Goal: Transaction & Acquisition: Purchase product/service

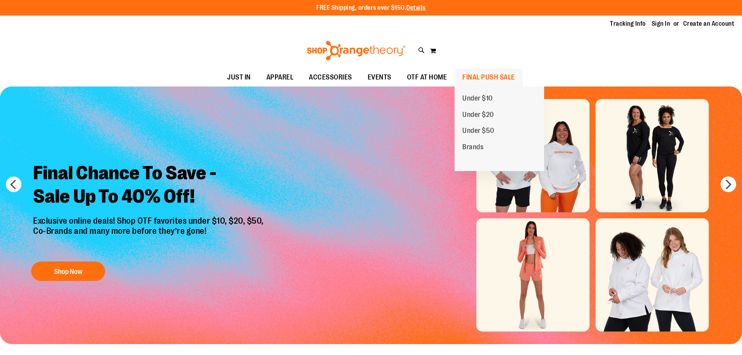
type input "**********"
click at [472, 76] on span "FINAL PUSH SALE" at bounding box center [488, 78] width 53 height 18
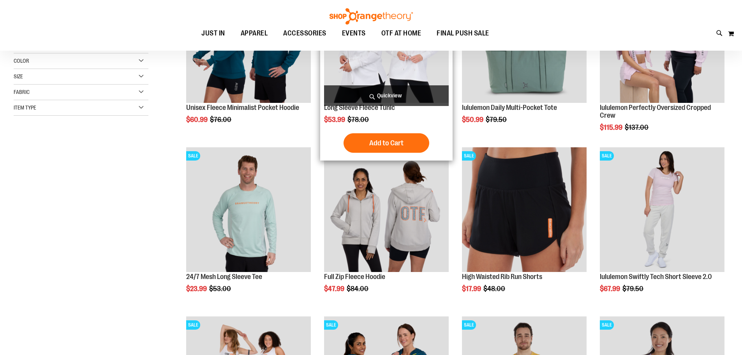
scroll to position [194, 0]
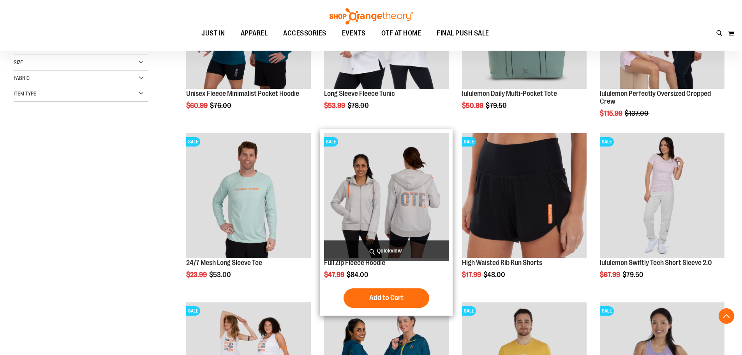
type input "**********"
click at [363, 209] on img "product" at bounding box center [386, 195] width 125 height 125
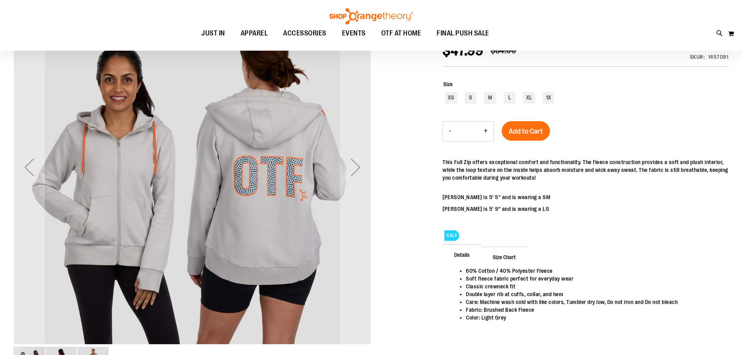
scroll to position [38, 0]
type input "**********"
click at [362, 186] on div "Next" at bounding box center [355, 167] width 31 height 357
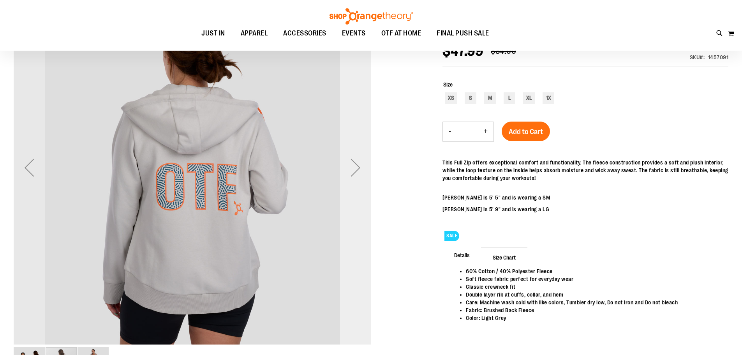
click at [362, 186] on div "Next" at bounding box center [355, 167] width 31 height 357
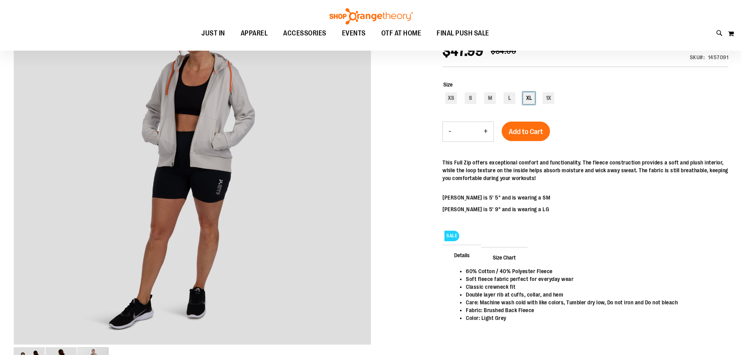
click at [530, 97] on div "XL" at bounding box center [529, 98] width 12 height 12
type input "***"
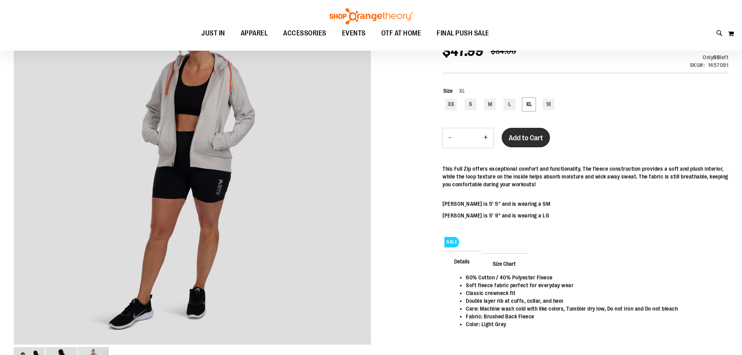
click at [524, 130] on button "Add to Cart" at bounding box center [525, 137] width 48 height 19
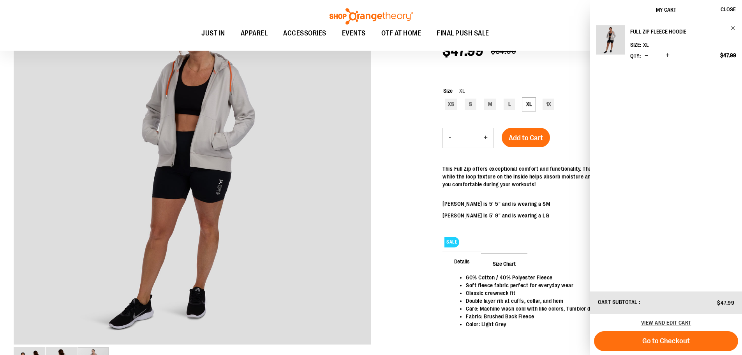
click at [541, 26] on ul "JUST IN JUST IN Balanced Basics New for Women New for Men New Accessories New B…" at bounding box center [345, 34] width 655 height 18
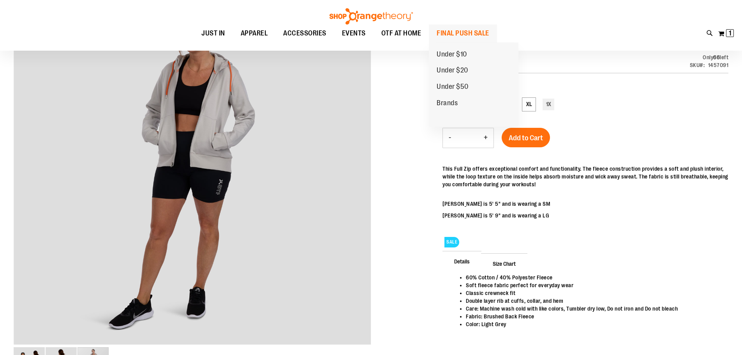
click at [452, 32] on span "FINAL PUSH SALE" at bounding box center [462, 34] width 53 height 18
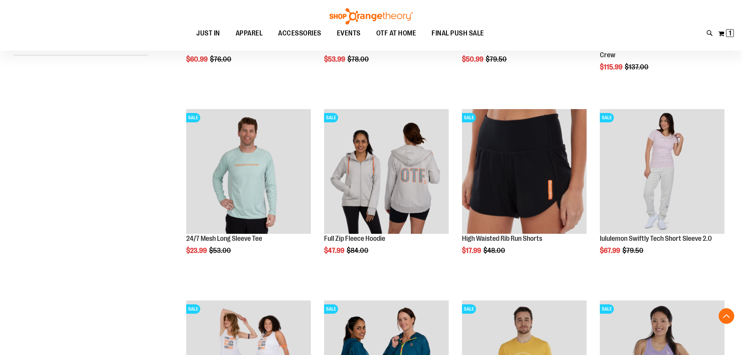
scroll to position [155, 0]
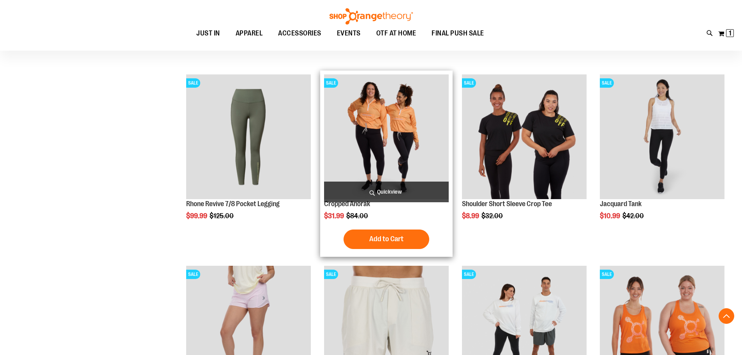
scroll to position [623, 0]
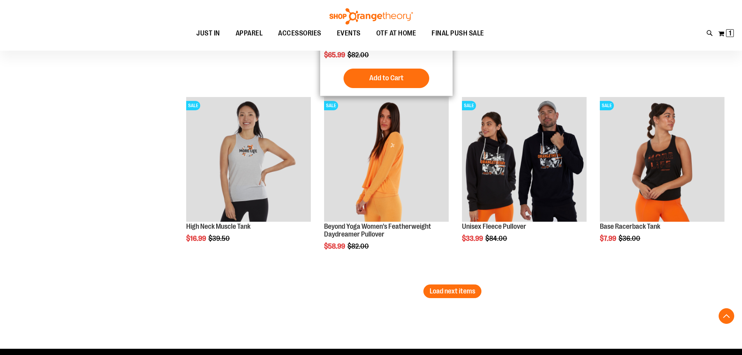
scroll to position [1518, 0]
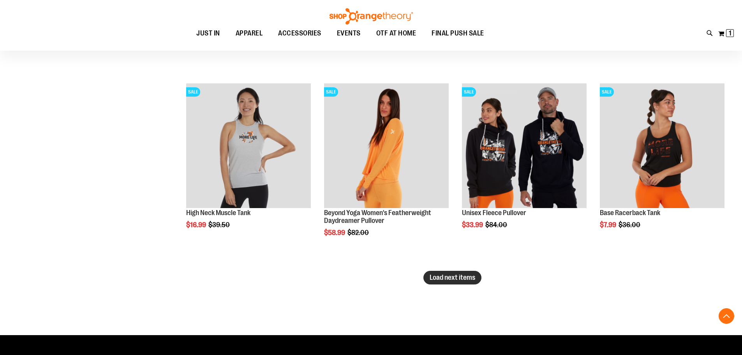
type input "**********"
click at [451, 280] on span "Load next items" at bounding box center [452, 277] width 46 height 8
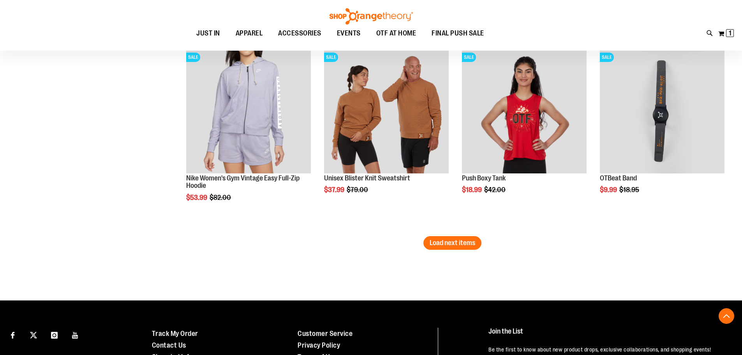
scroll to position [2180, 0]
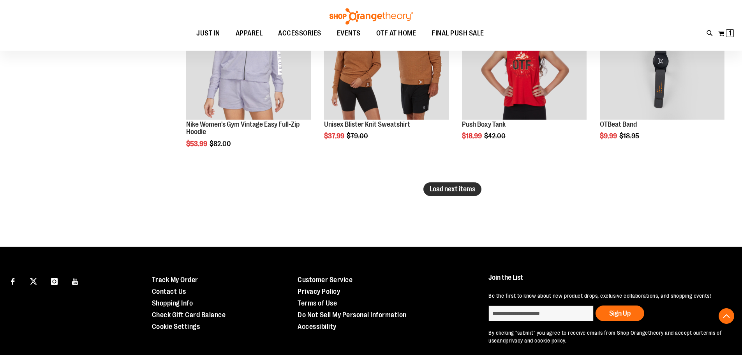
click at [445, 183] on button "Load next items" at bounding box center [452, 189] width 58 height 14
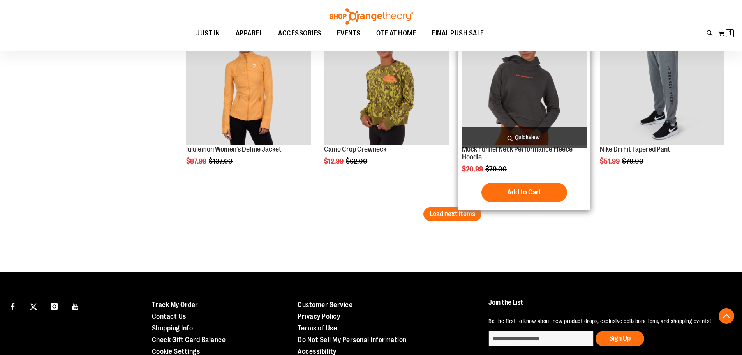
scroll to position [2764, 0]
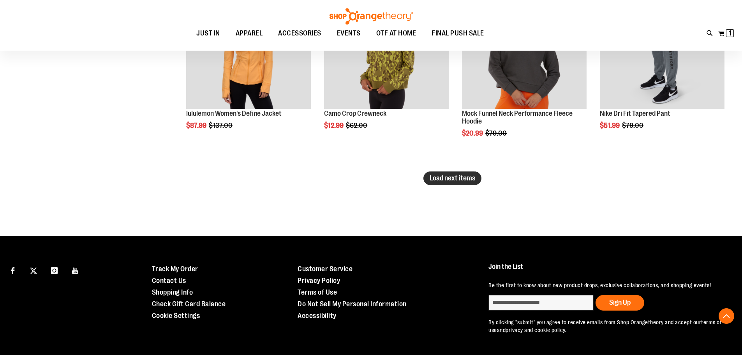
click at [444, 182] on span "Load next items" at bounding box center [452, 178] width 46 height 8
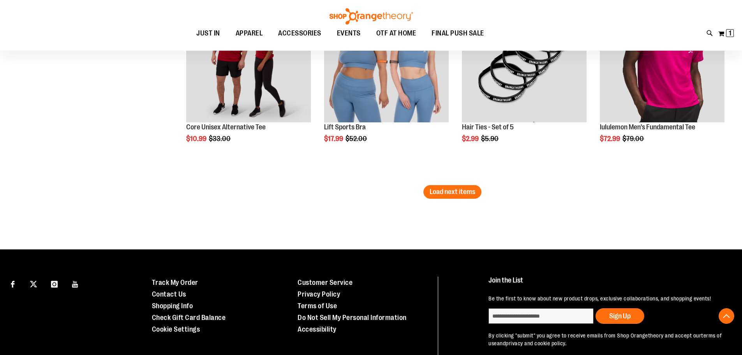
scroll to position [3348, 0]
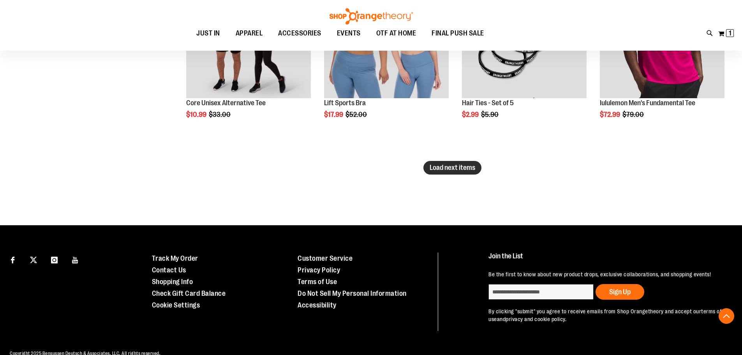
click at [457, 171] on span "Load next items" at bounding box center [452, 168] width 46 height 8
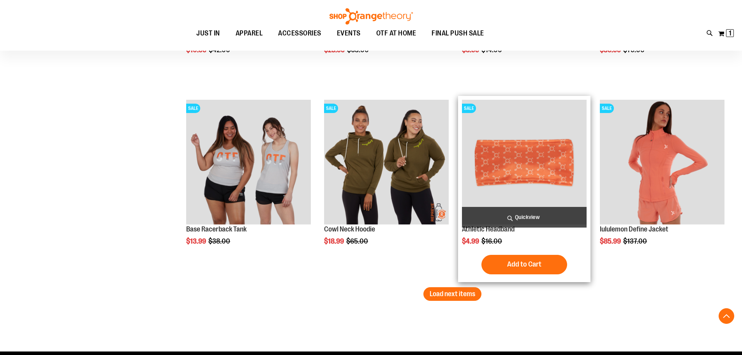
scroll to position [3815, 0]
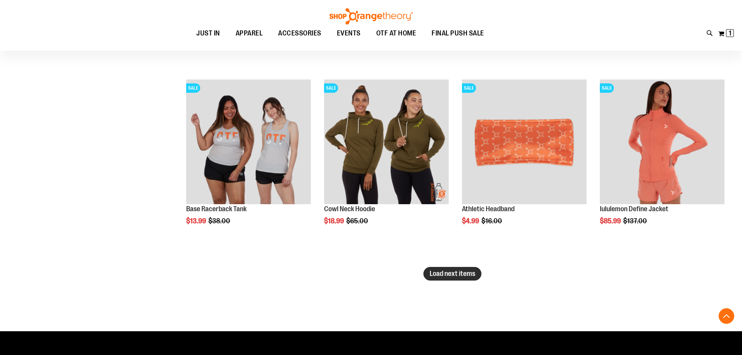
click at [450, 273] on span "Load next items" at bounding box center [452, 273] width 46 height 8
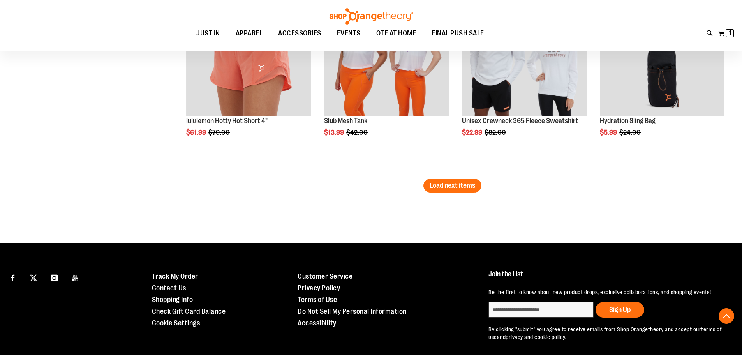
scroll to position [4477, 0]
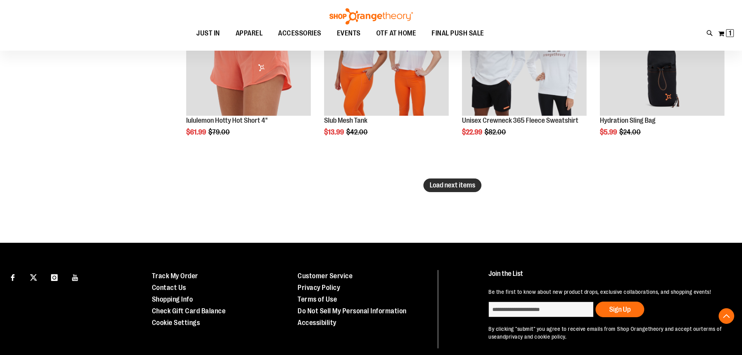
click at [433, 190] on button "Load next items" at bounding box center [452, 185] width 58 height 14
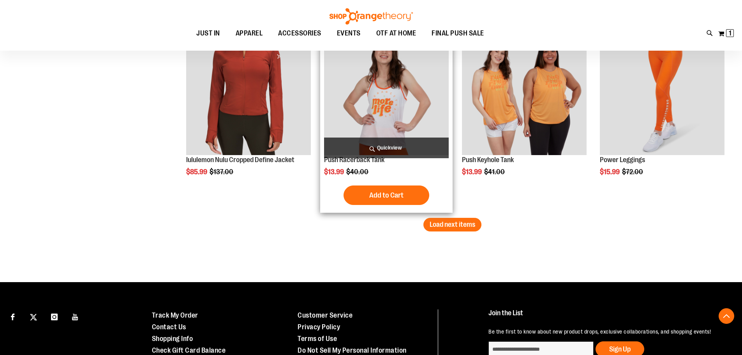
scroll to position [5022, 0]
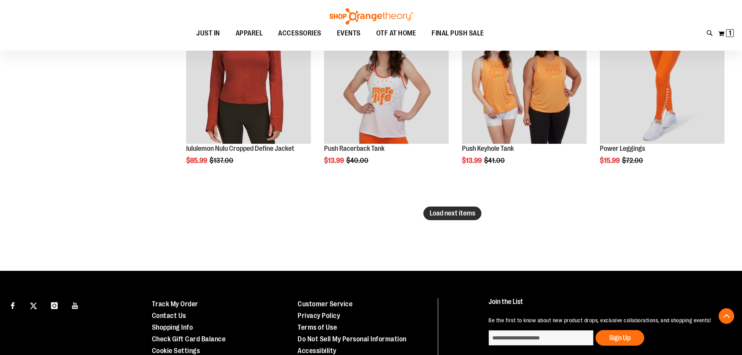
click at [441, 217] on button "Load next items" at bounding box center [452, 213] width 58 height 14
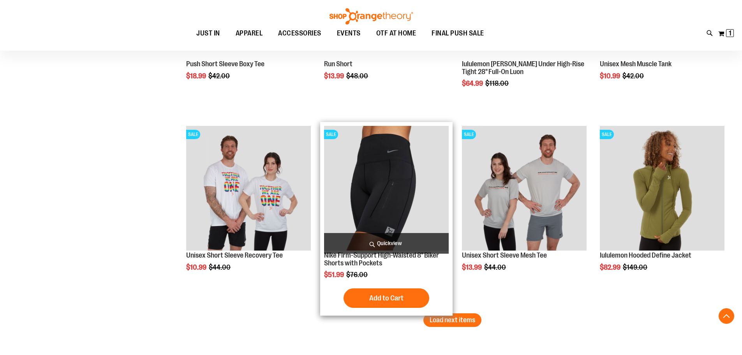
scroll to position [5567, 0]
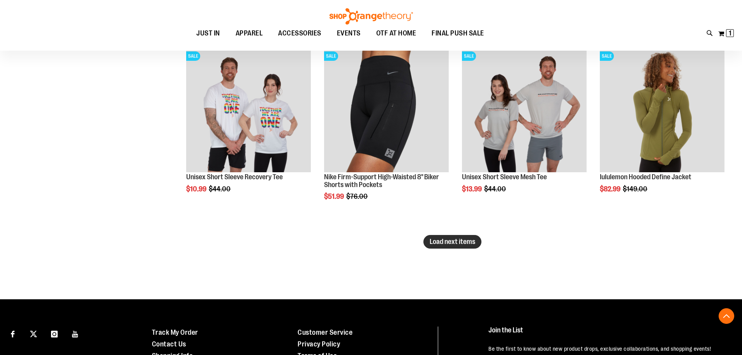
click at [476, 239] on button "Load next items" at bounding box center [452, 242] width 58 height 14
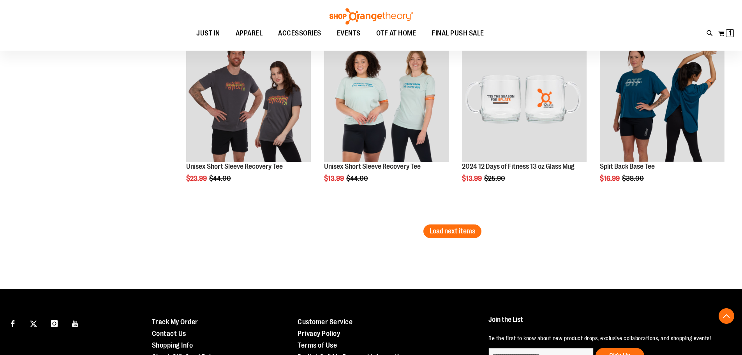
scroll to position [6151, 0]
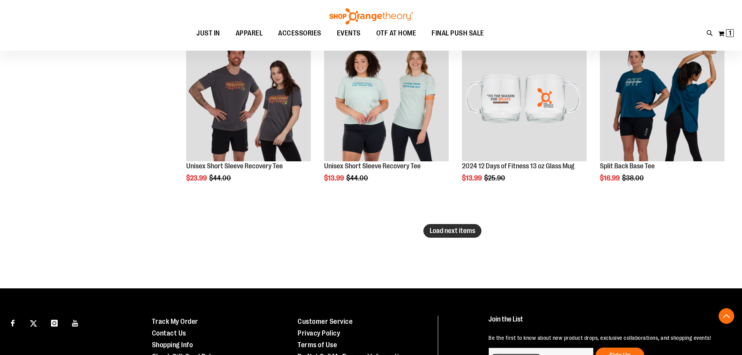
click at [466, 232] on span "Load next items" at bounding box center [452, 231] width 46 height 8
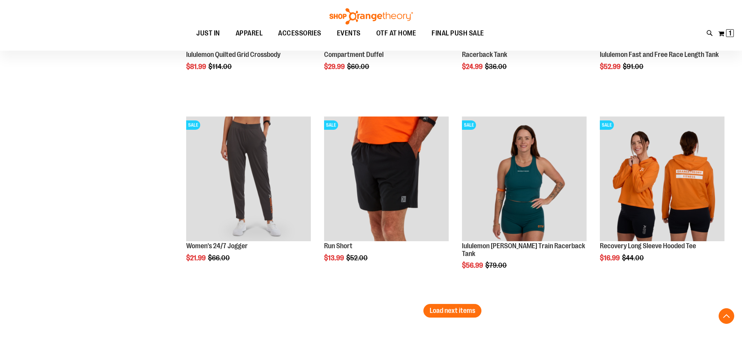
scroll to position [6658, 0]
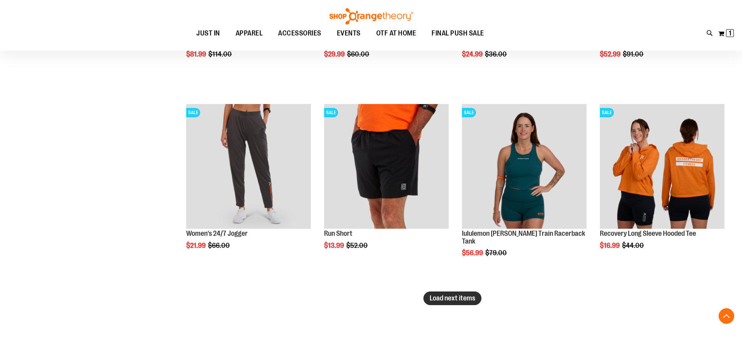
click at [458, 296] on span "Load next items" at bounding box center [452, 298] width 46 height 8
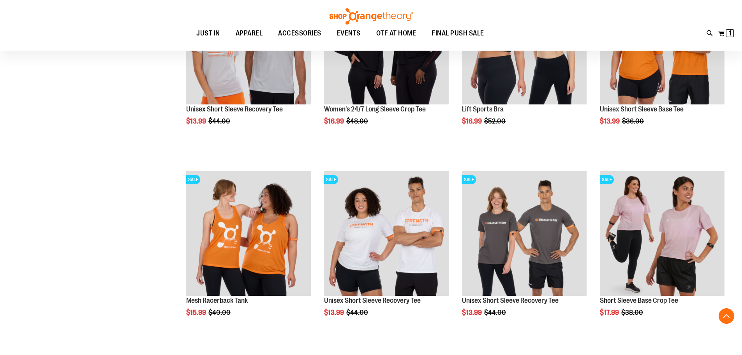
scroll to position [7242, 0]
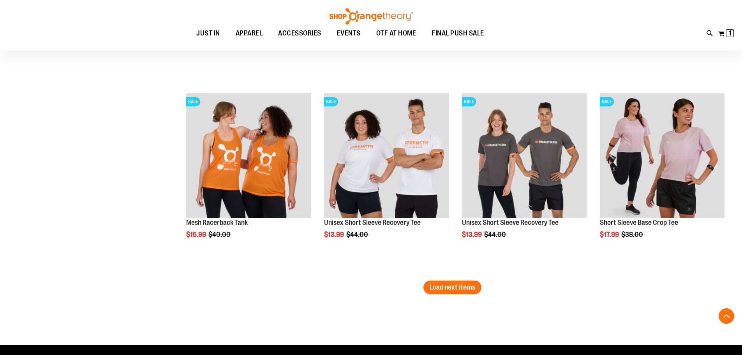
click at [469, 292] on button "Load next items" at bounding box center [452, 287] width 58 height 14
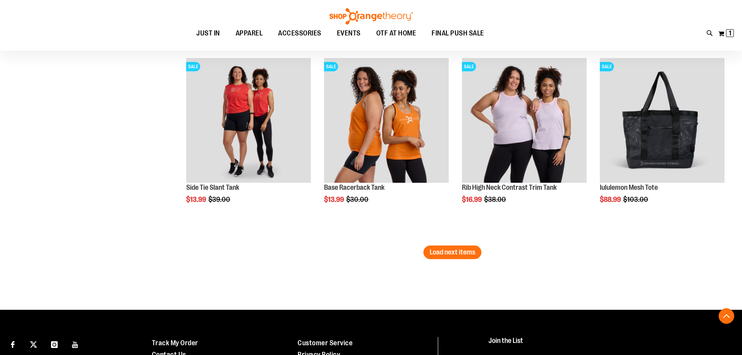
scroll to position [7865, 0]
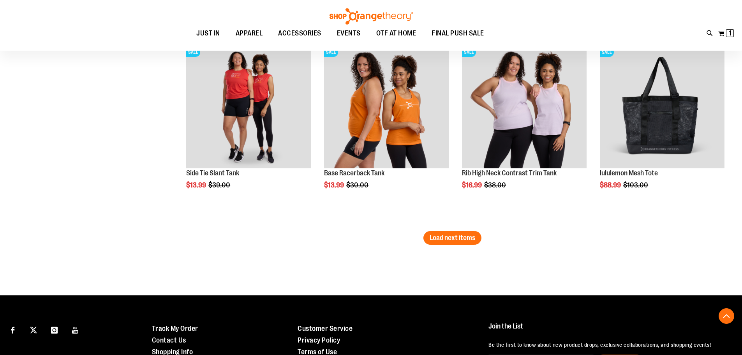
click at [466, 243] on button "Load next items" at bounding box center [452, 238] width 58 height 14
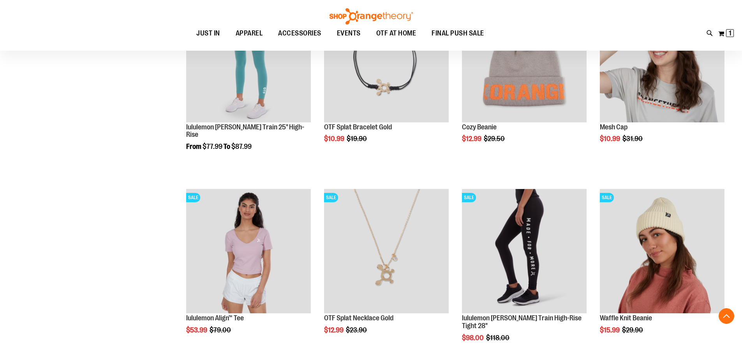
scroll to position [8449, 0]
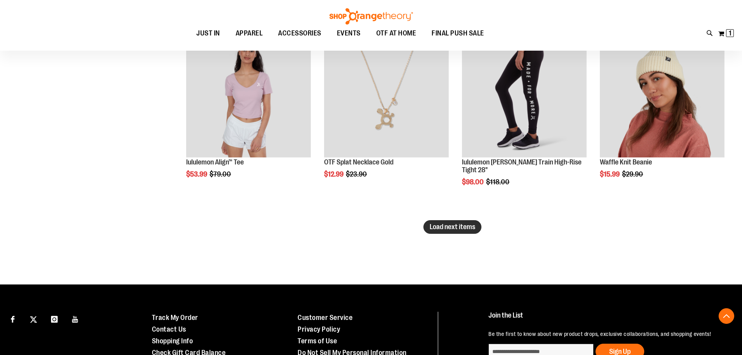
click at [458, 232] on button "Load next items" at bounding box center [452, 227] width 58 height 14
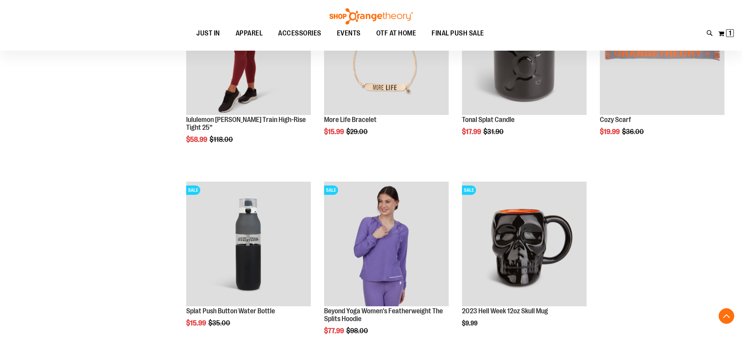
scroll to position [8721, 0]
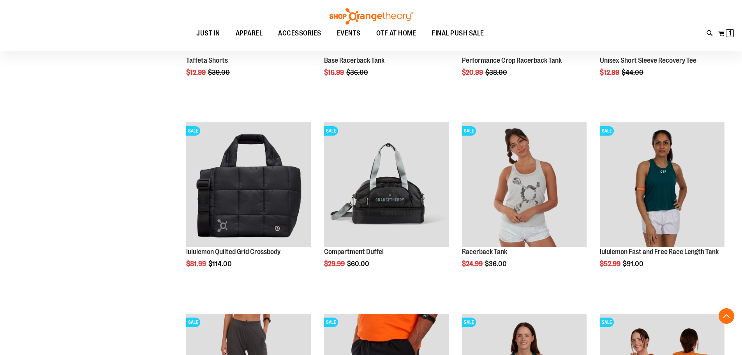
scroll to position [6385, 0]
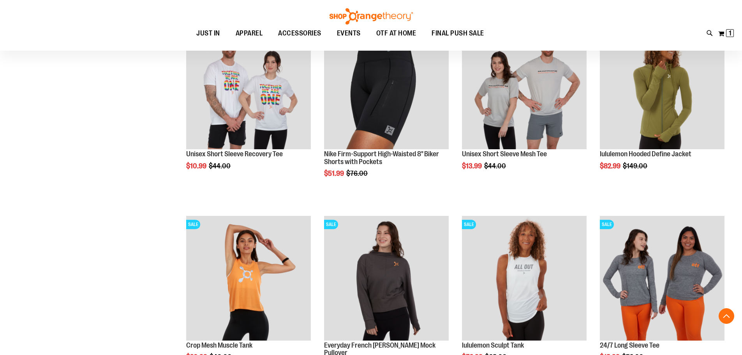
scroll to position [5567, 0]
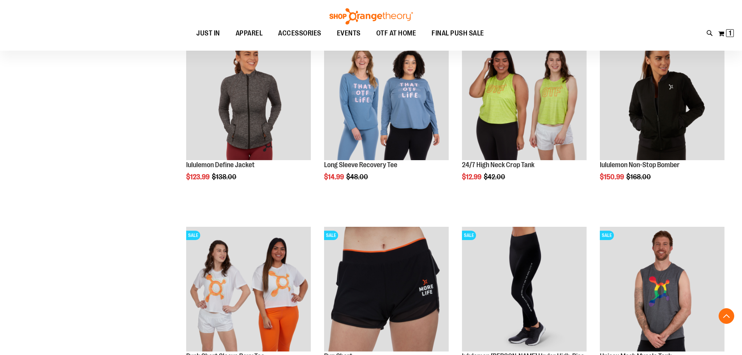
scroll to position [5178, 0]
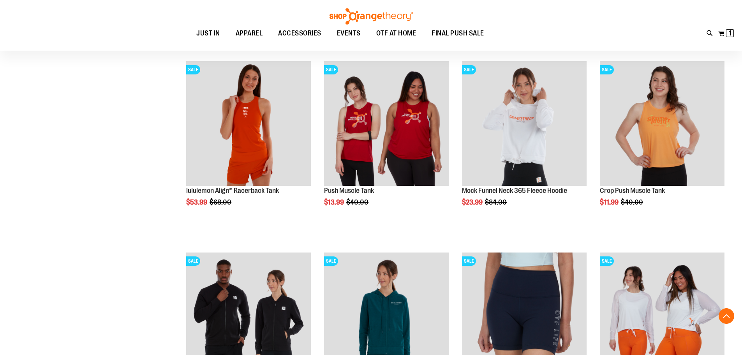
scroll to position [4594, 0]
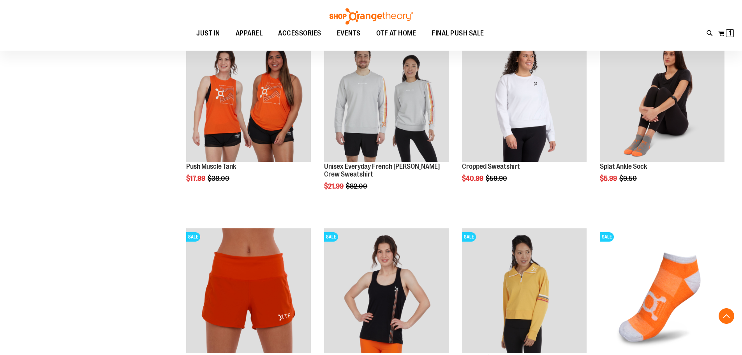
scroll to position [4010, 0]
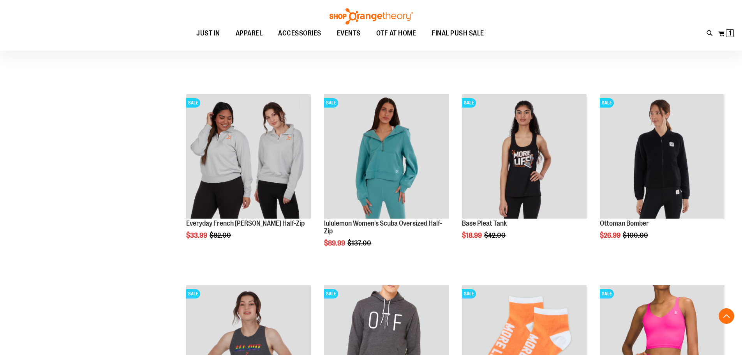
scroll to position [3387, 0]
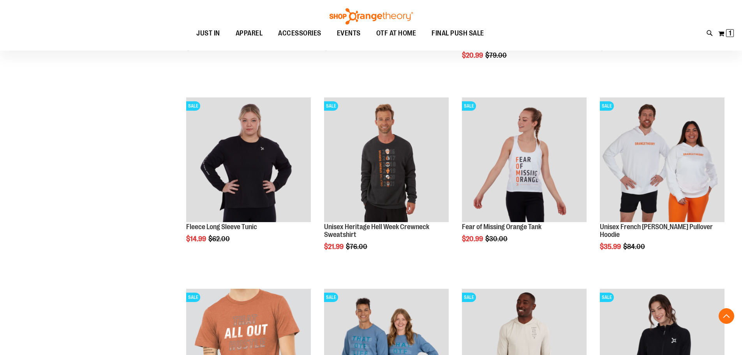
scroll to position [2686, 0]
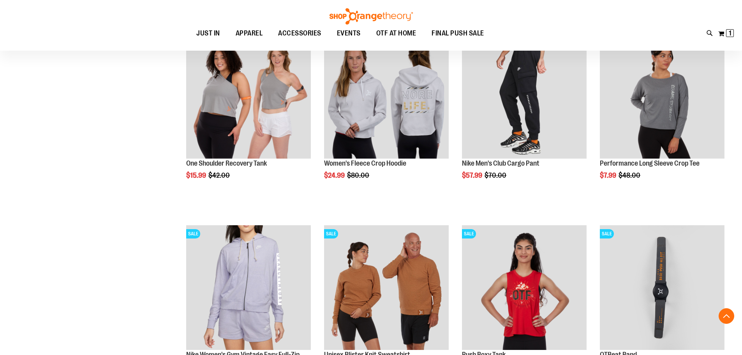
scroll to position [1946, 0]
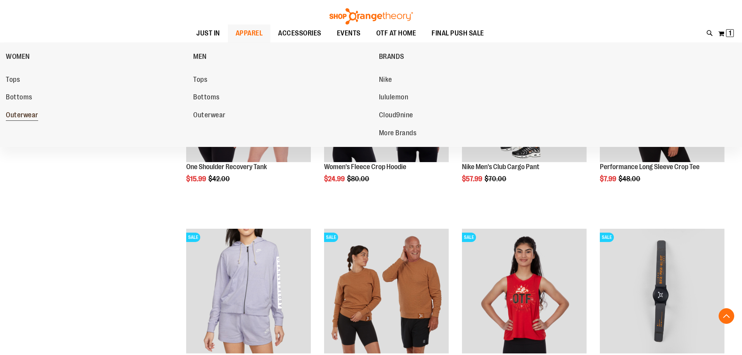
click at [23, 114] on span "Outerwear" at bounding box center [22, 116] width 32 height 10
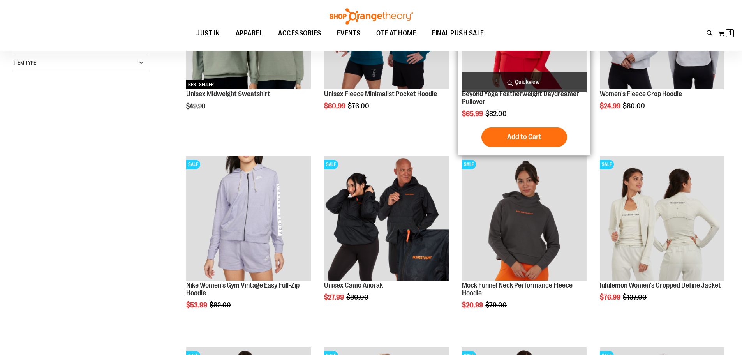
scroll to position [116, 0]
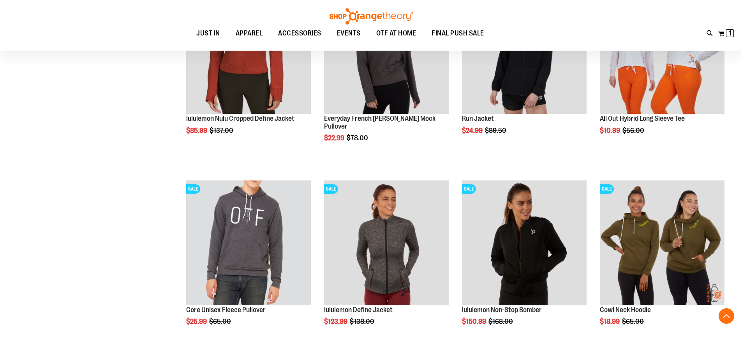
scroll to position [700, 0]
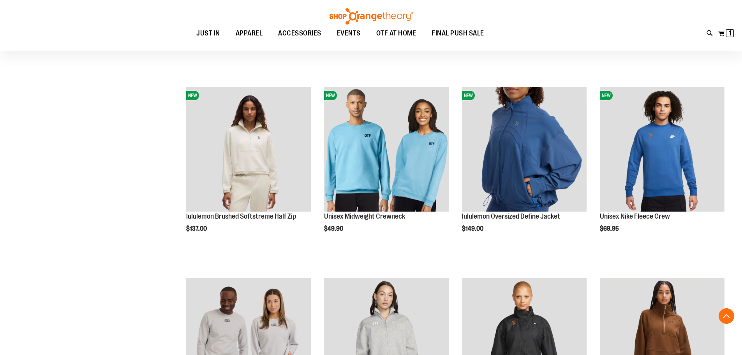
scroll to position [1557, 0]
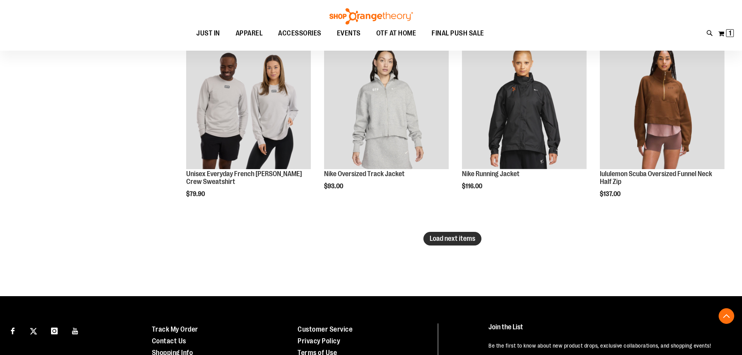
type input "**********"
click at [454, 243] on button "Load next items" at bounding box center [452, 239] width 58 height 14
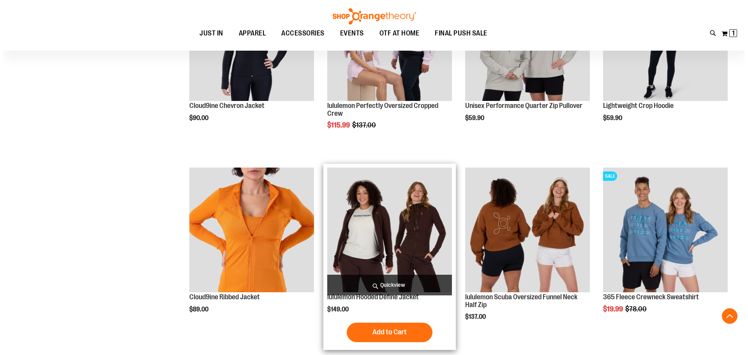
scroll to position [1830, 0]
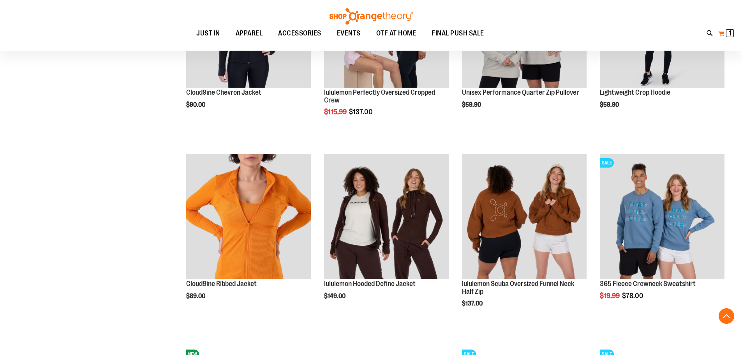
click at [728, 34] on span "1" at bounding box center [729, 33] width 3 height 8
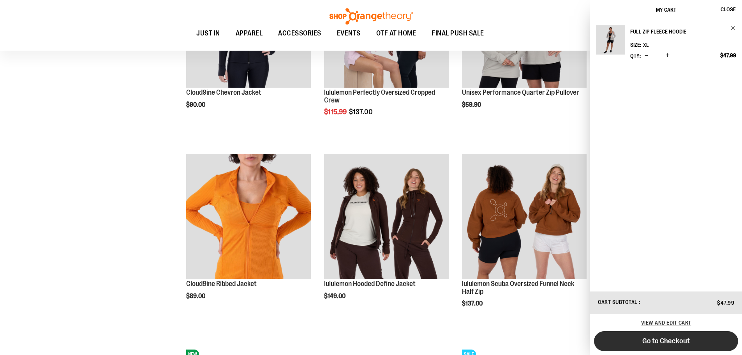
click at [681, 337] on span "Go to Checkout" at bounding box center [666, 340] width 48 height 9
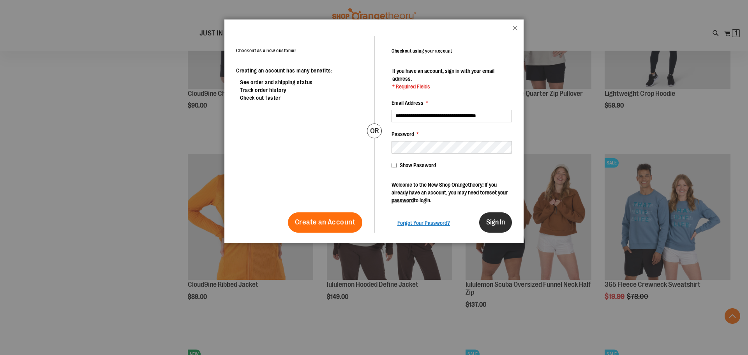
click at [489, 223] on span "Sign In" at bounding box center [495, 222] width 19 height 8
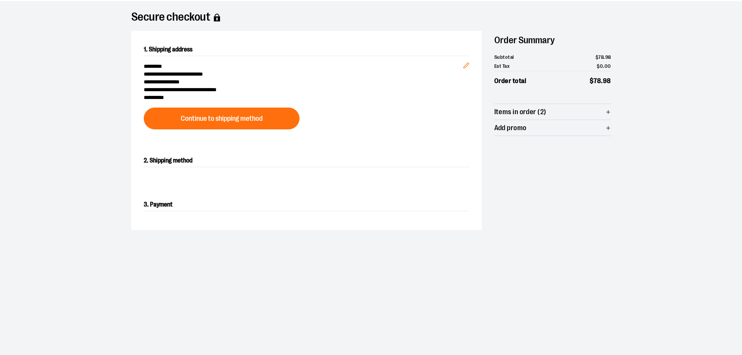
scroll to position [39, 0]
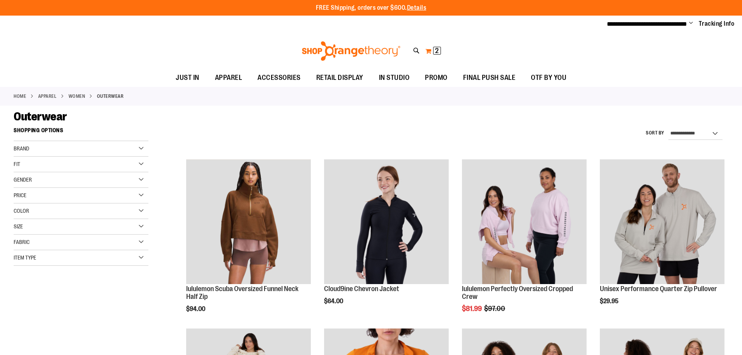
type input "**********"
click at [433, 47] on span "2 2 items" at bounding box center [437, 51] width 8 height 8
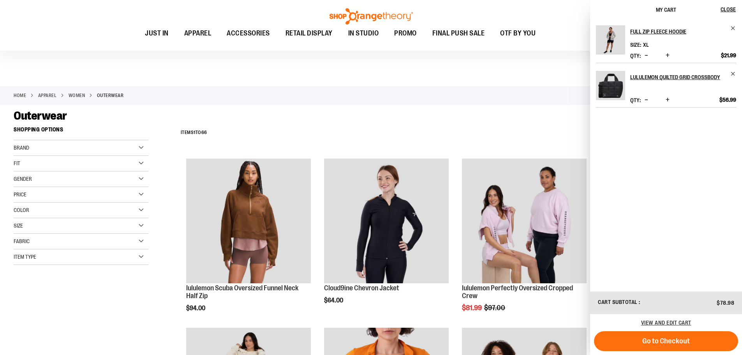
scroll to position [503, 0]
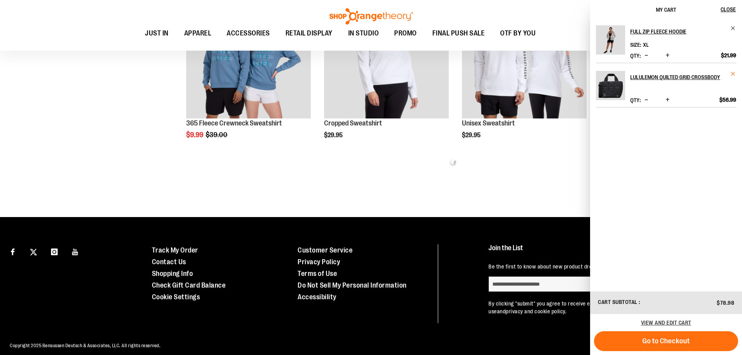
click at [733, 74] on span "Remove item" at bounding box center [733, 74] width 6 height 6
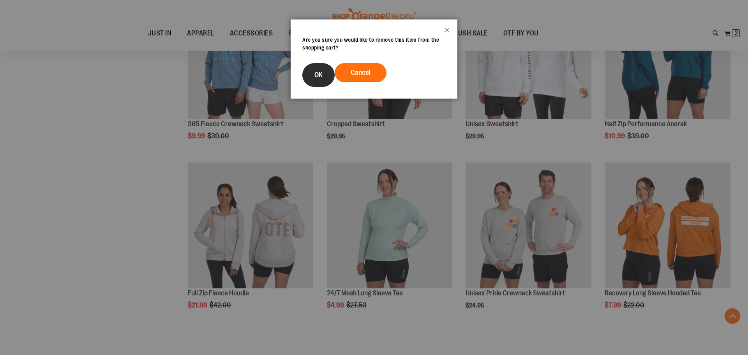
click at [326, 79] on button "OK" at bounding box center [318, 75] width 32 height 24
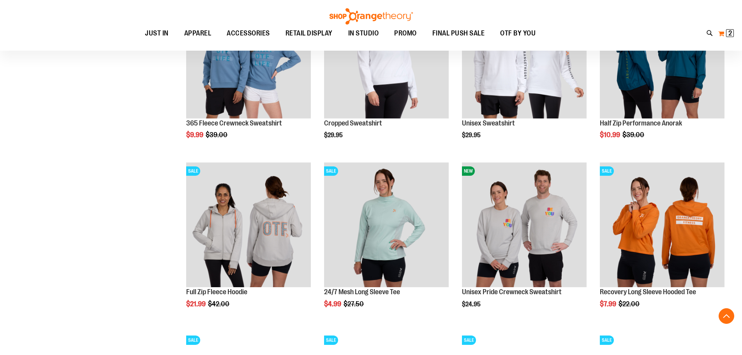
click at [732, 35] on span "2 2 items" at bounding box center [730, 33] width 8 height 8
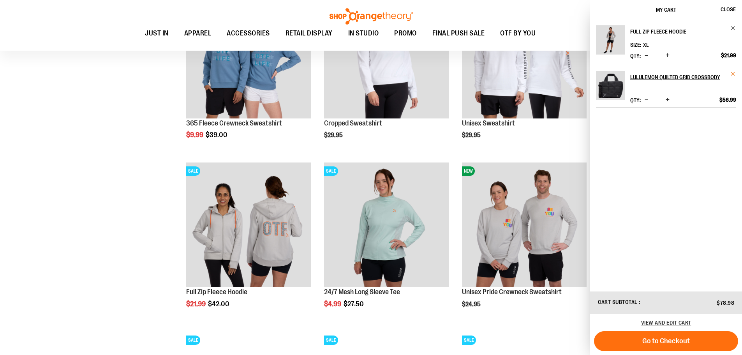
click at [732, 75] on span "Remove item" at bounding box center [733, 74] width 6 height 6
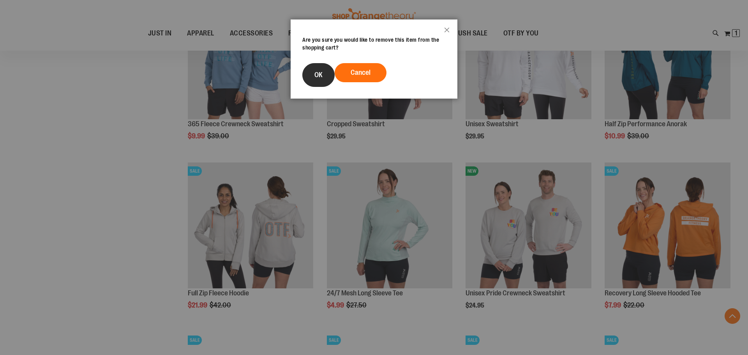
click at [320, 74] on span "OK" at bounding box center [318, 75] width 8 height 8
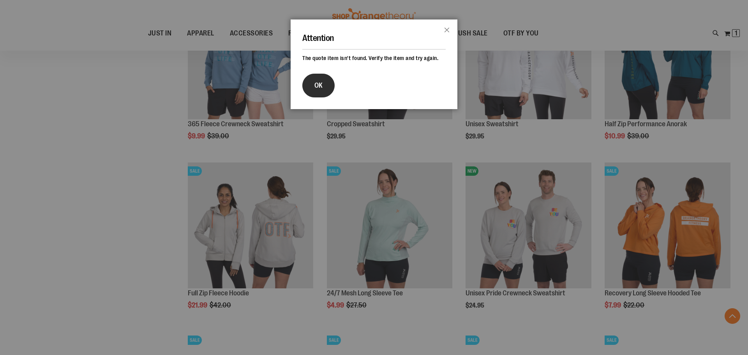
click at [317, 87] on span "OK" at bounding box center [318, 85] width 8 height 8
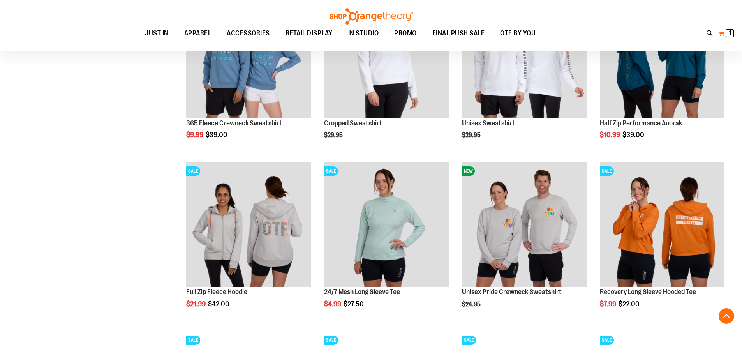
click at [734, 33] on button "My Cart 1 1 items" at bounding box center [726, 33] width 16 height 12
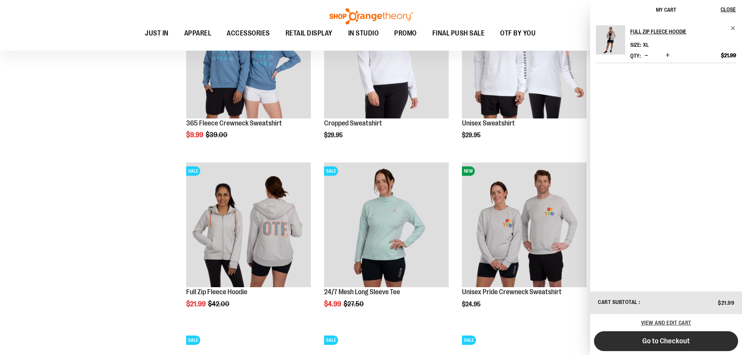
click at [697, 337] on button "Go to Checkout" at bounding box center [666, 341] width 144 height 20
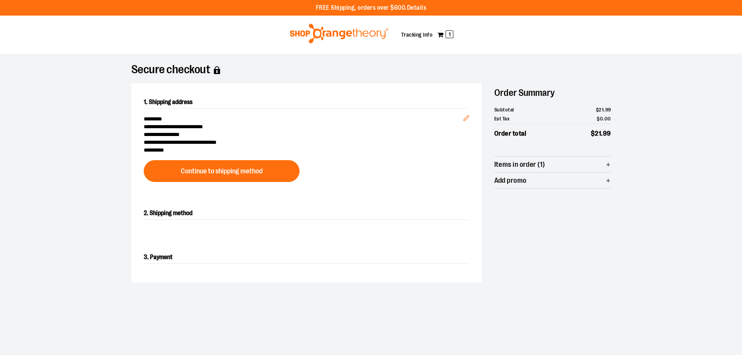
click at [564, 182] on span "Add promo" at bounding box center [552, 180] width 117 height 16
click at [554, 165] on span "Items in order (1)" at bounding box center [552, 165] width 117 height 16
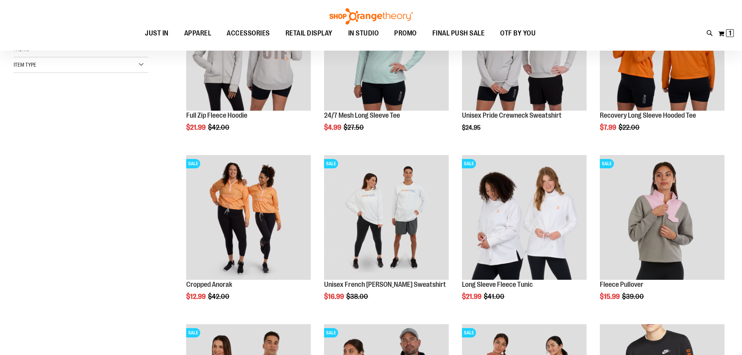
scroll to position [116, 0]
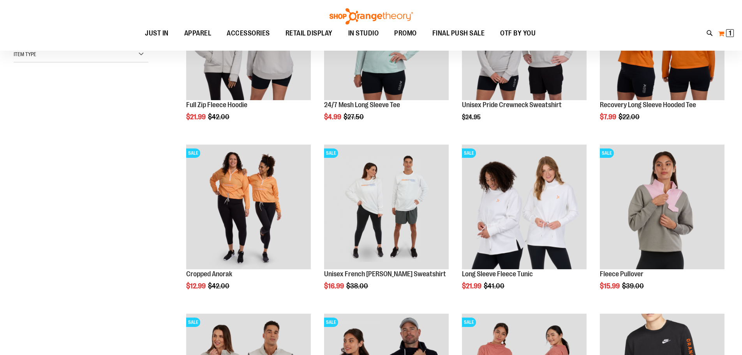
type input "**********"
click at [723, 33] on button "My Cart 1 1 items" at bounding box center [726, 33] width 16 height 12
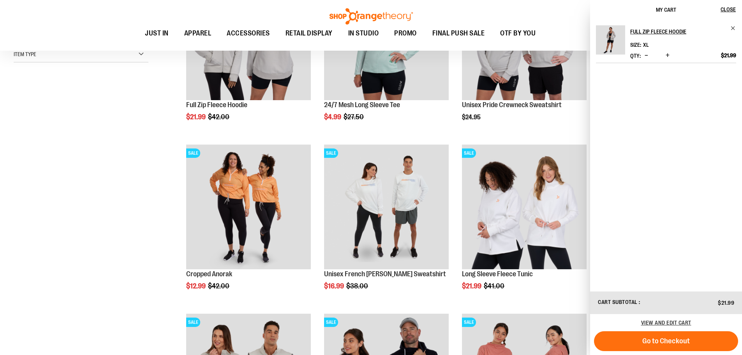
click at [606, 38] on img "Product" at bounding box center [610, 39] width 29 height 29
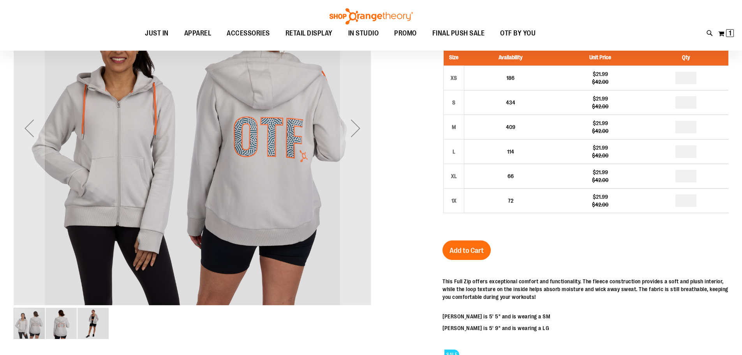
scroll to position [77, 0]
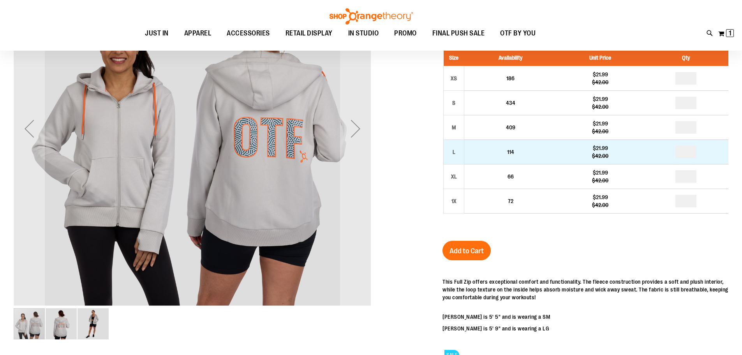
type input "**********"
click at [693, 153] on input "number" at bounding box center [685, 152] width 21 height 12
type input "*"
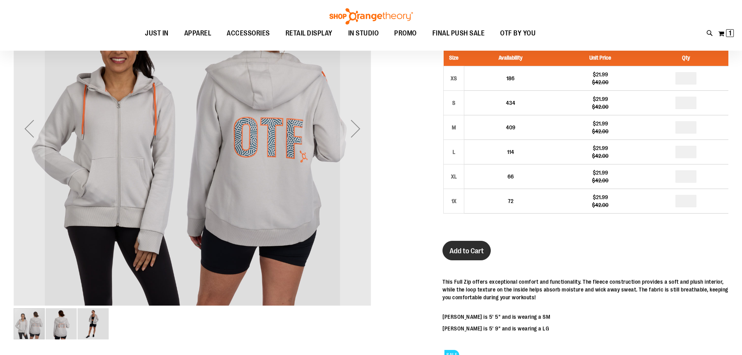
click at [464, 248] on span "Add to Cart" at bounding box center [466, 250] width 34 height 9
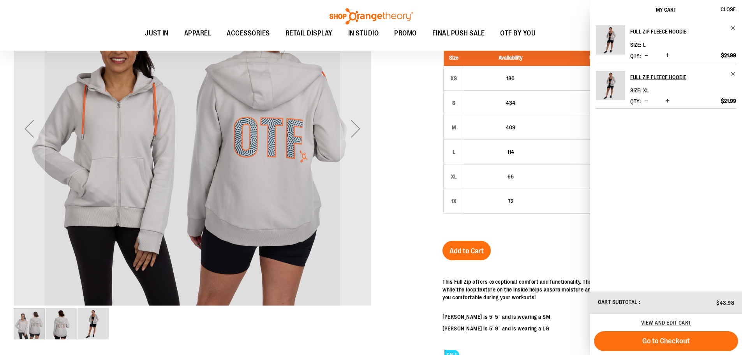
click at [645, 103] on span "Decrease product quantity" at bounding box center [646, 101] width 4 height 8
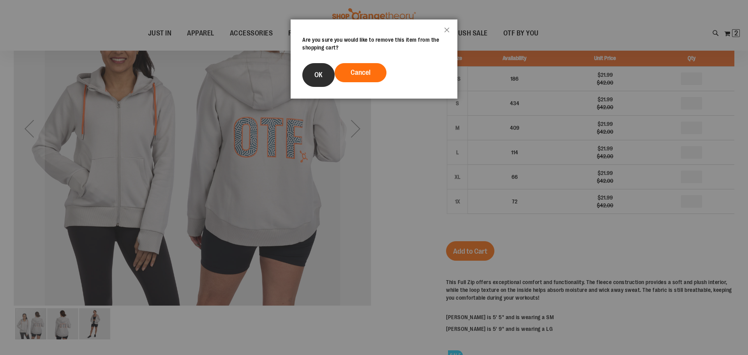
click at [319, 71] on span "OK" at bounding box center [318, 75] width 8 height 8
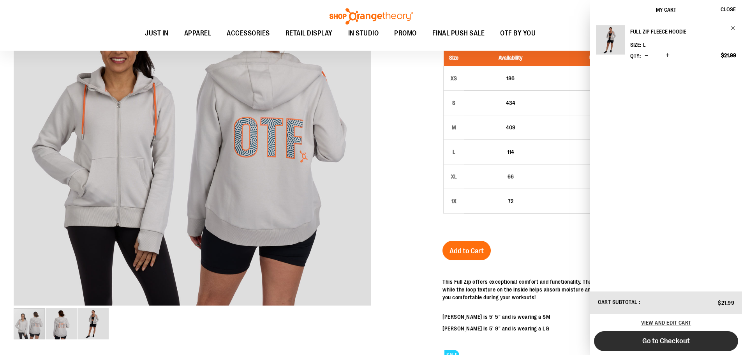
click at [720, 336] on button "Go to Checkout" at bounding box center [666, 341] width 144 height 20
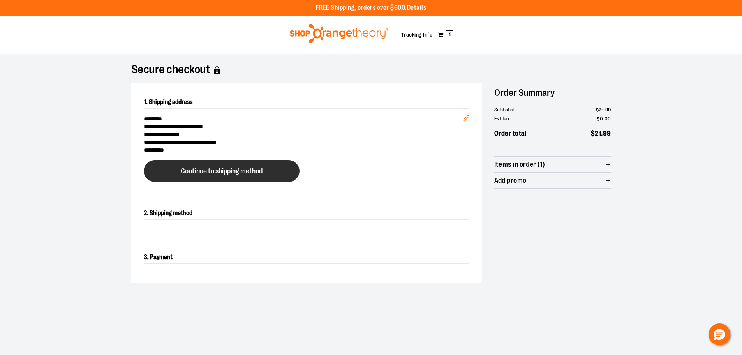
click at [257, 164] on button "Continue to shipping method" at bounding box center [222, 171] width 156 height 22
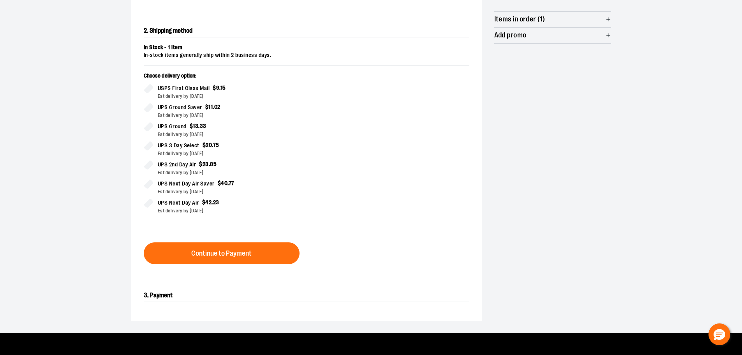
scroll to position [156, 0]
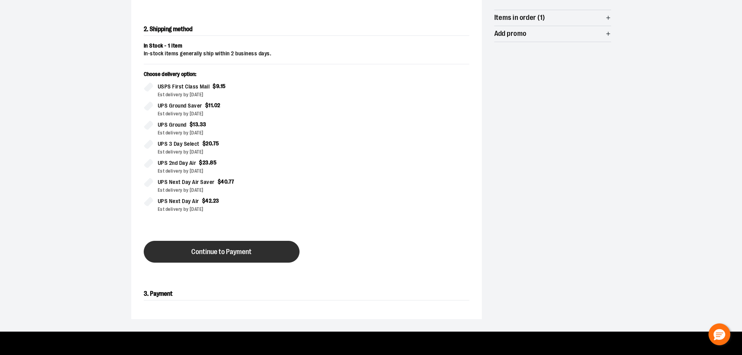
click at [294, 253] on button "Continue to Payment" at bounding box center [222, 252] width 156 height 22
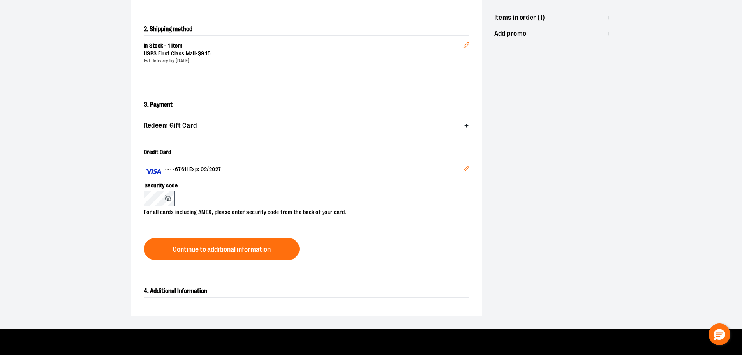
click at [467, 172] on button "Edit" at bounding box center [466, 169] width 19 height 21
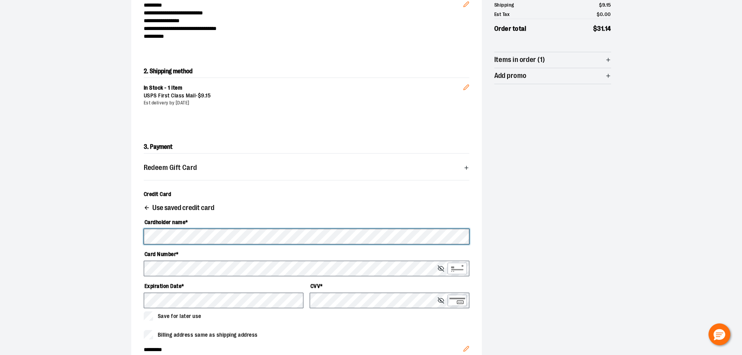
scroll to position [117, 0]
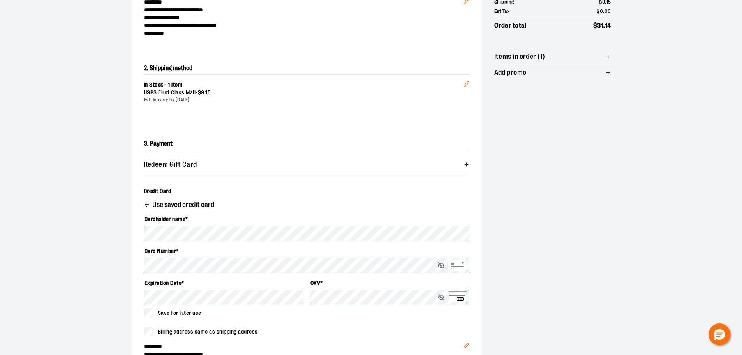
click at [420, 108] on div "In Stock - 1 item USPS First Class Mail - $ 9 . 15 Est delivery by September 21…" at bounding box center [303, 97] width 319 height 32
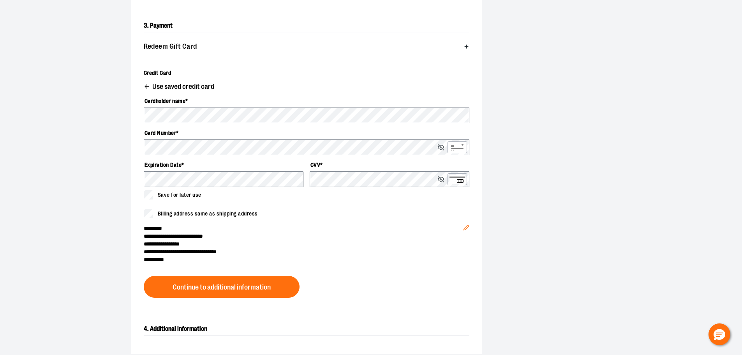
scroll to position [273, 0]
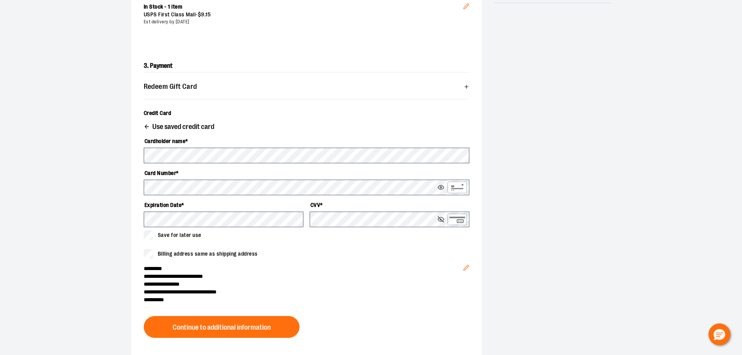
click at [289, 99] on div "Redeem Gift Card Card number * Pin number * Apply gift card Cancel" at bounding box center [307, 89] width 326 height 21
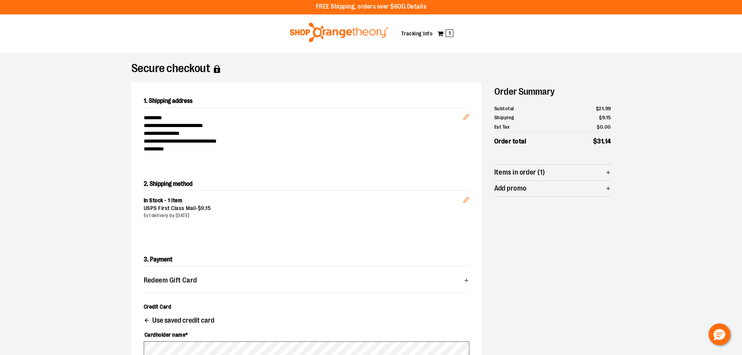
scroll to position [0, 0]
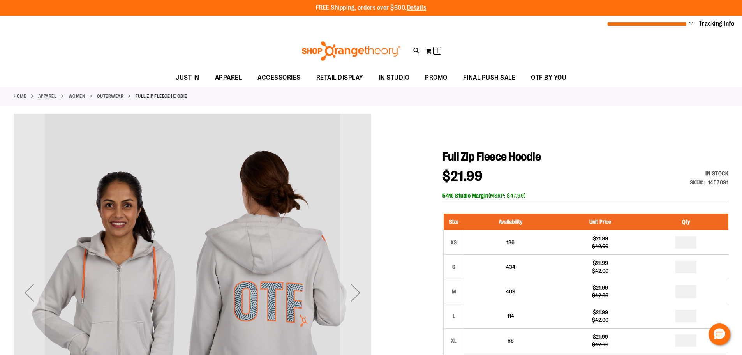
type input "**********"
click at [666, 23] on span "**********" at bounding box center [647, 24] width 80 height 6
click at [691, 21] on span "Change" at bounding box center [691, 23] width 4 height 7
click at [616, 89] on div "Home APPAREL WOMEN Outerwear Full Zip Fleece Hoodie" at bounding box center [371, 96] width 742 height 19
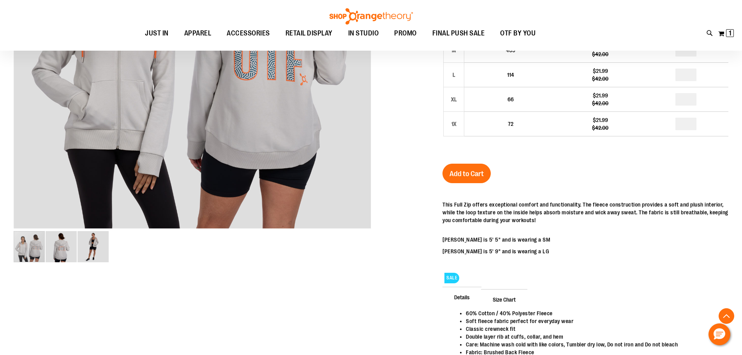
scroll to position [77, 0]
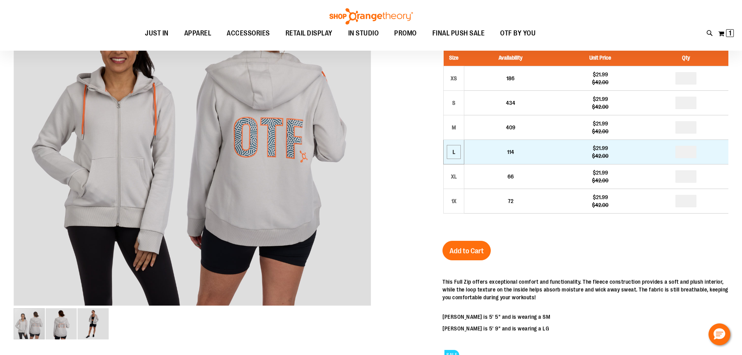
click at [459, 151] on div "L" at bounding box center [454, 152] width 12 height 12
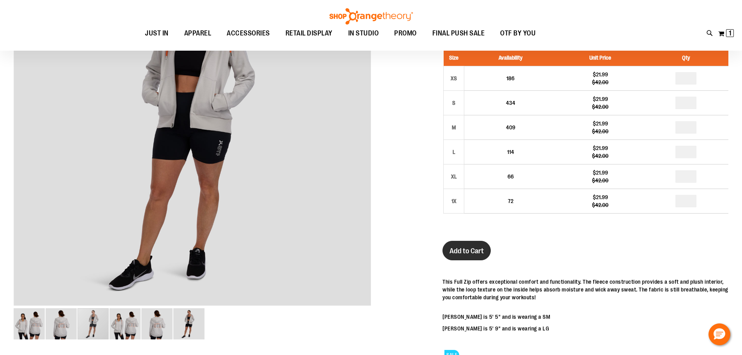
click at [473, 248] on span "Add to Cart" at bounding box center [466, 250] width 34 height 9
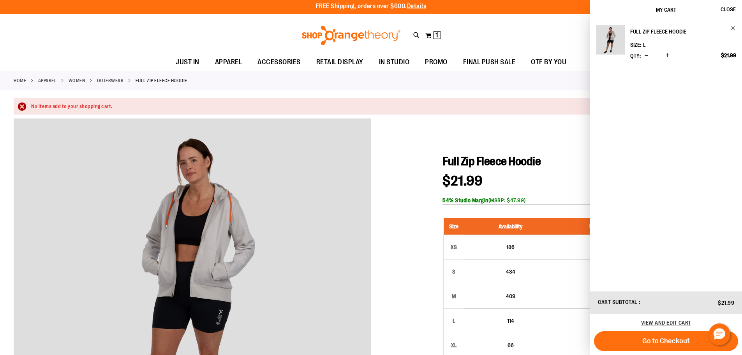
scroll to position [0, 0]
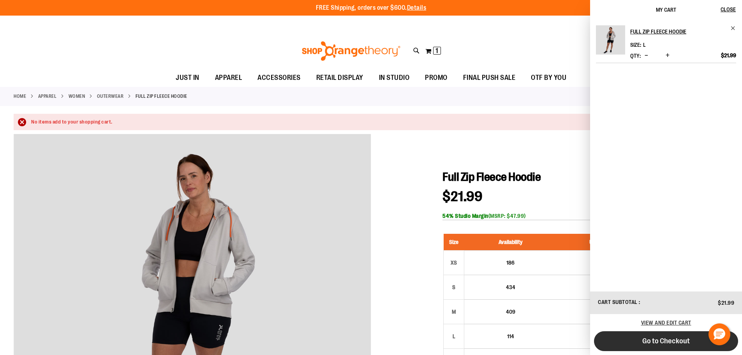
click at [686, 341] on span "Go to Checkout" at bounding box center [666, 340] width 48 height 9
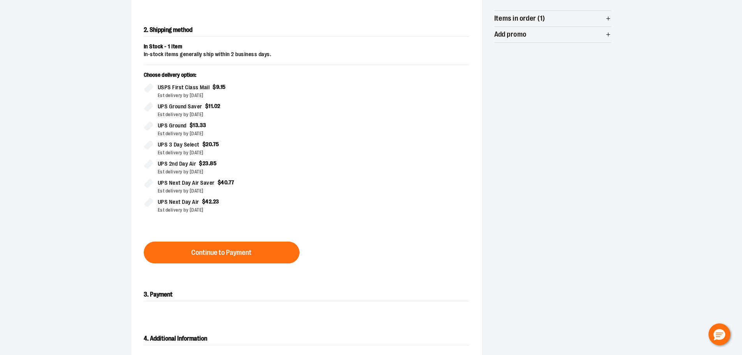
scroll to position [195, 0]
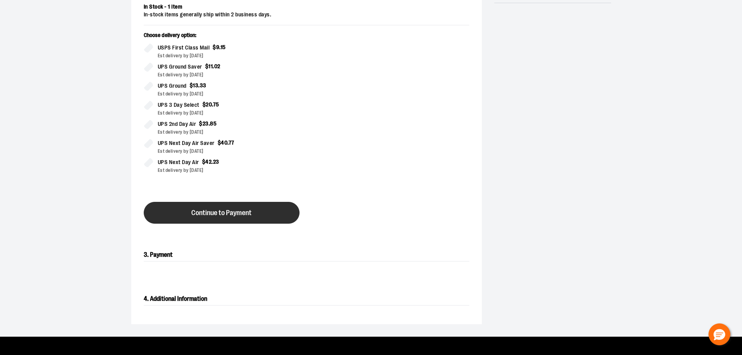
click at [296, 215] on button "Continue to Payment" at bounding box center [222, 213] width 156 height 22
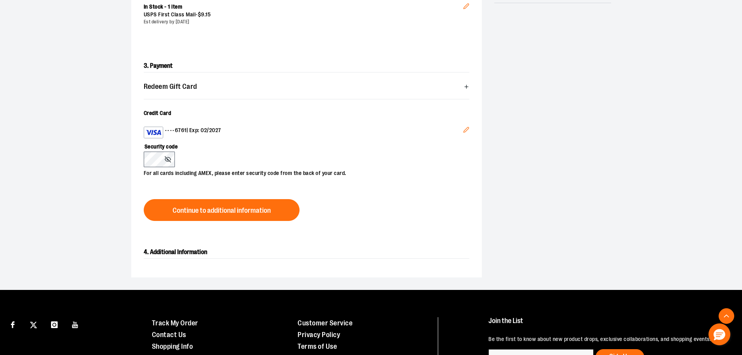
click at [467, 128] on icon "Edit" at bounding box center [466, 130] width 6 height 6
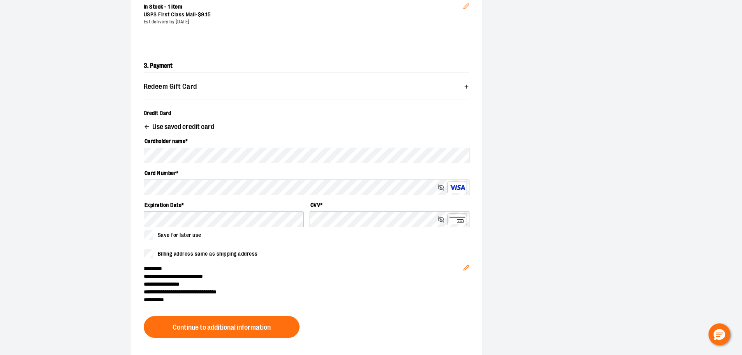
click at [313, 264] on span "*********" at bounding box center [303, 268] width 319 height 8
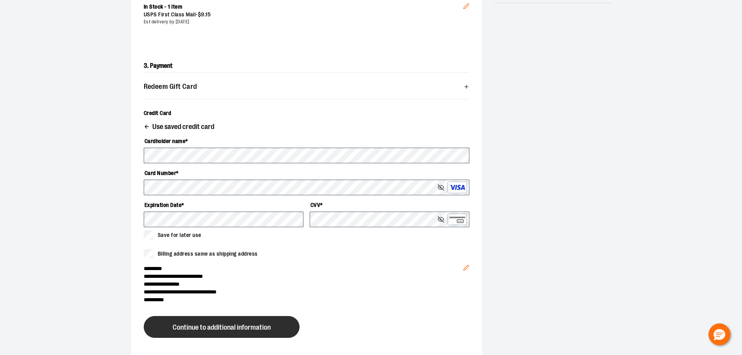
click at [272, 322] on button "Continue to additional information" at bounding box center [222, 327] width 156 height 22
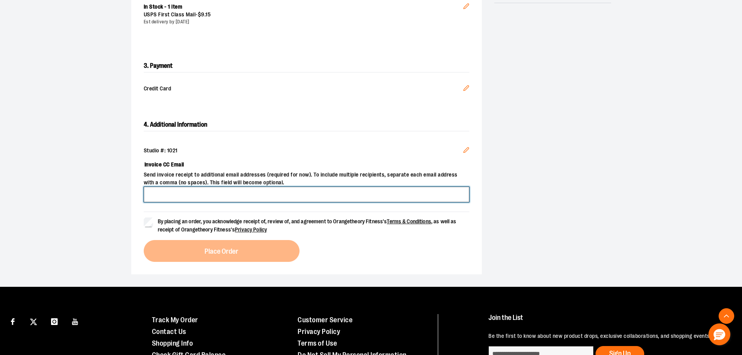
click at [312, 189] on input "Invoice CC Email" at bounding box center [307, 195] width 326 height 16
type input "**********"
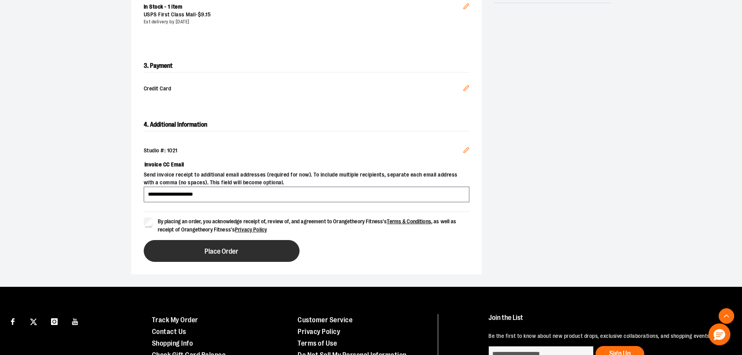
click at [173, 249] on button "Place Order" at bounding box center [222, 251] width 156 height 22
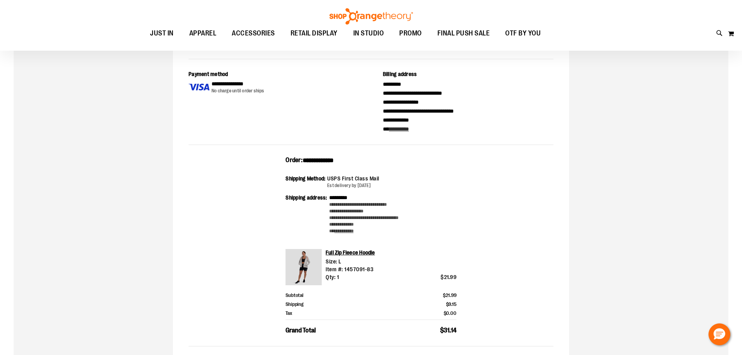
scroll to position [116, 0]
